Goal: Task Accomplishment & Management: Manage account settings

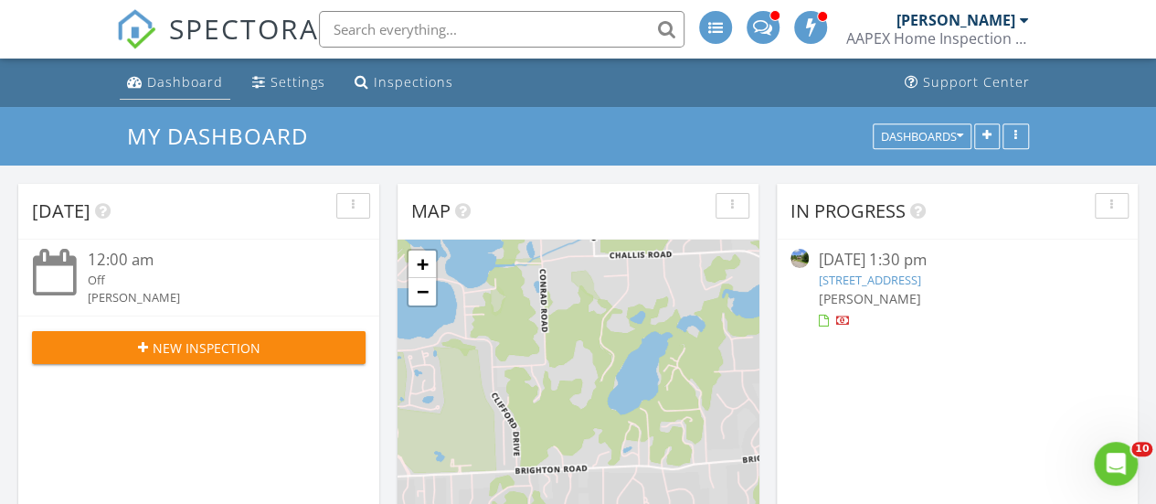
click at [185, 85] on div "Dashboard" at bounding box center [185, 81] width 76 height 17
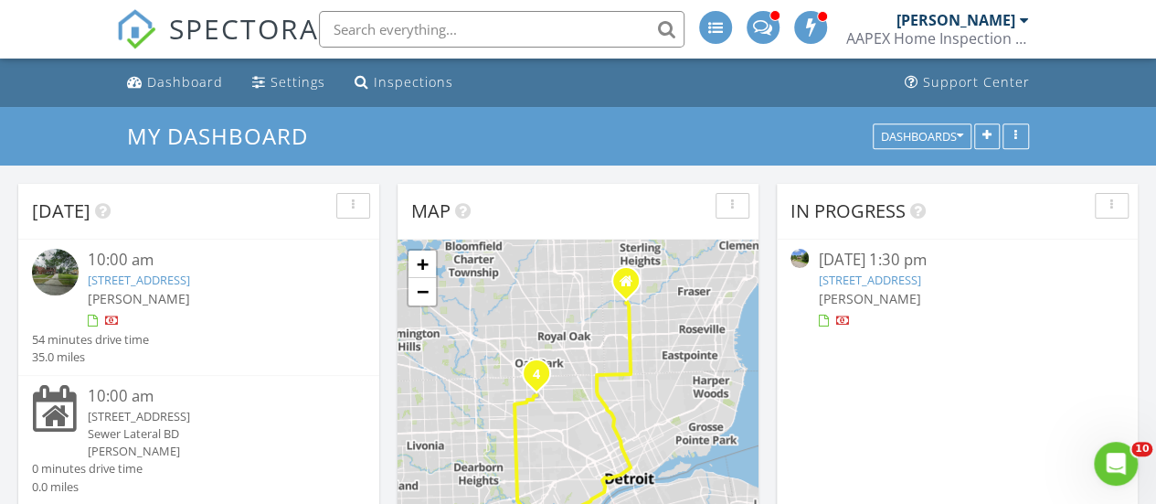
click at [846, 275] on link "29148 Bradmoor , Farmington Hills , MI 48334" at bounding box center [869, 279] width 102 height 16
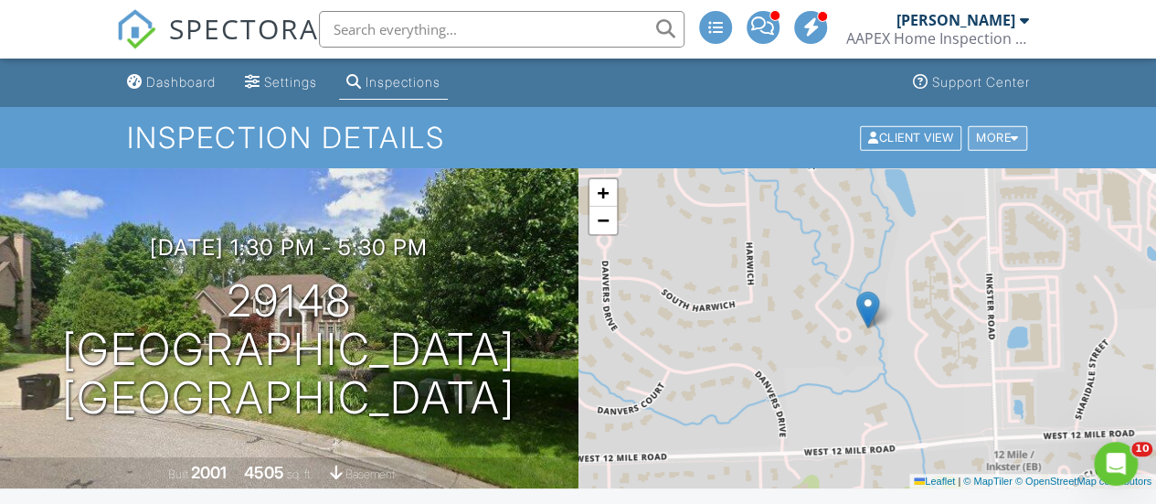
click at [988, 146] on div "More" at bounding box center [997, 137] width 59 height 25
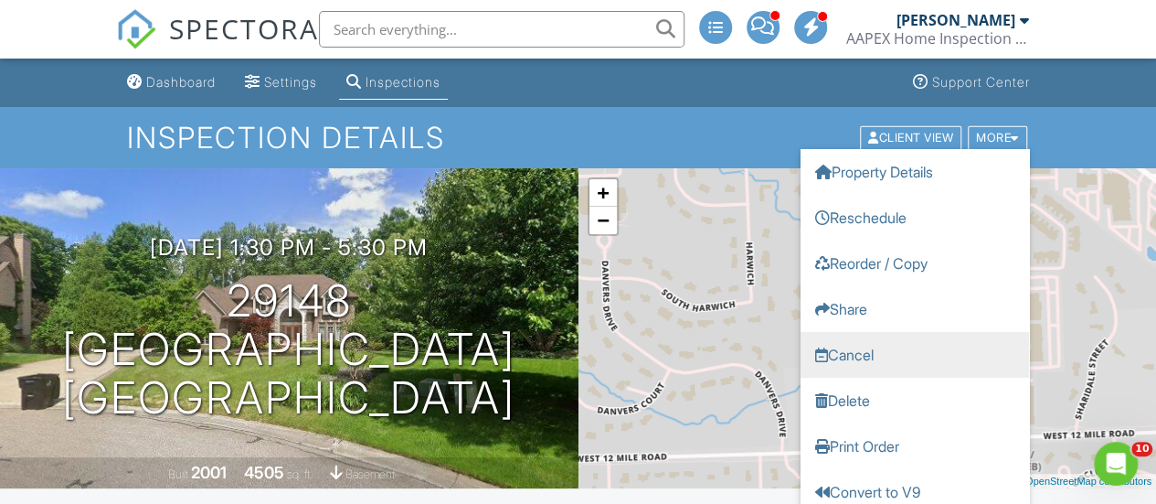
click at [865, 350] on link "Cancel" at bounding box center [915, 354] width 229 height 46
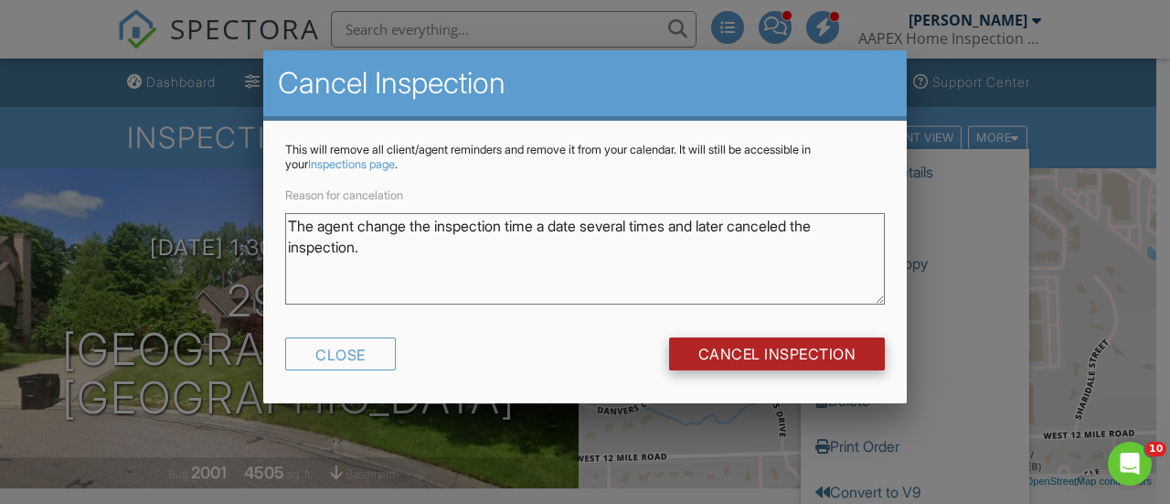
type textarea "The agent change the inspection time a date several times and later canceled th…"
click at [672, 354] on input "Cancel Inspection" at bounding box center [777, 353] width 217 height 33
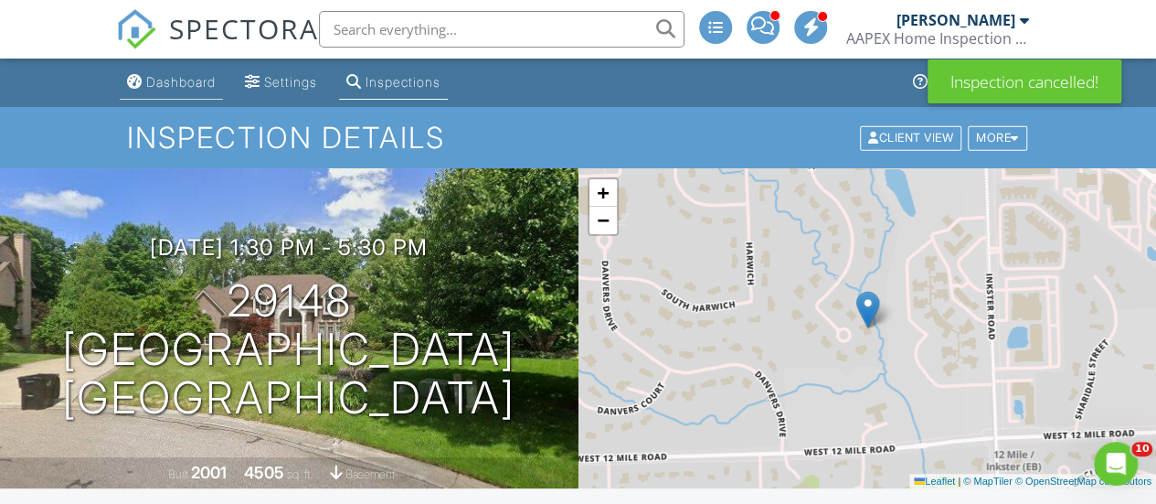
click at [181, 88] on div "Dashboard" at bounding box center [180, 82] width 69 height 16
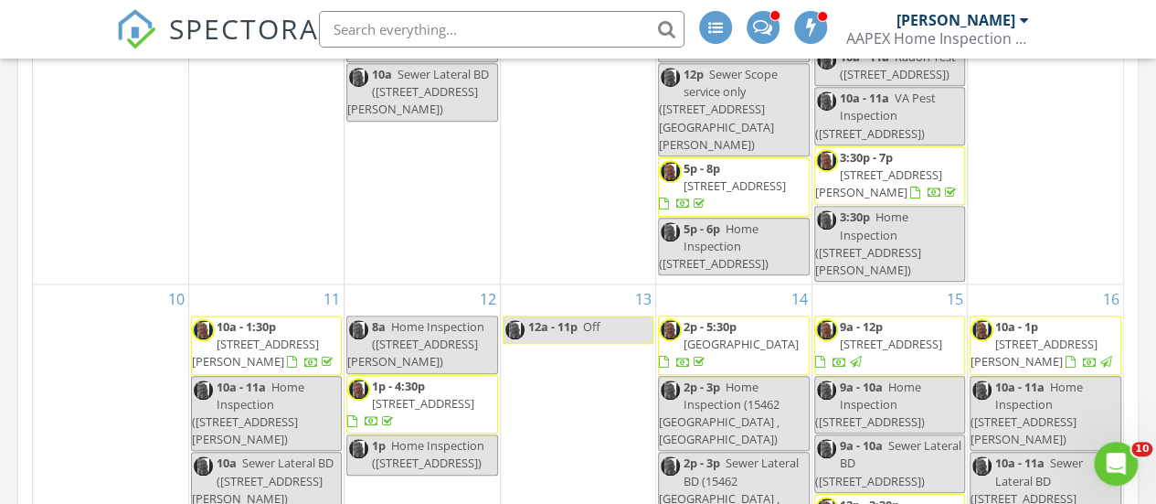
scroll to position [457, 0]
